Goal: Transaction & Acquisition: Subscribe to service/newsletter

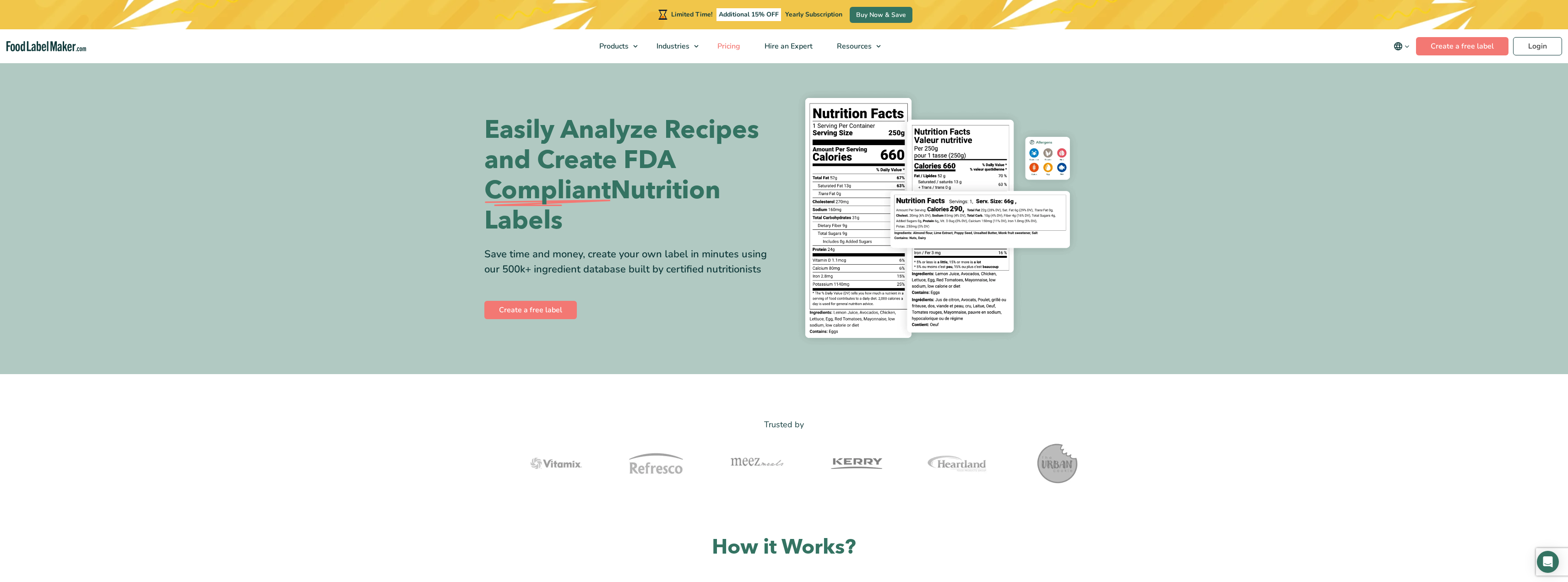
click at [728, 48] on span "Pricing" at bounding box center [728, 46] width 27 height 10
